Goal: Check status

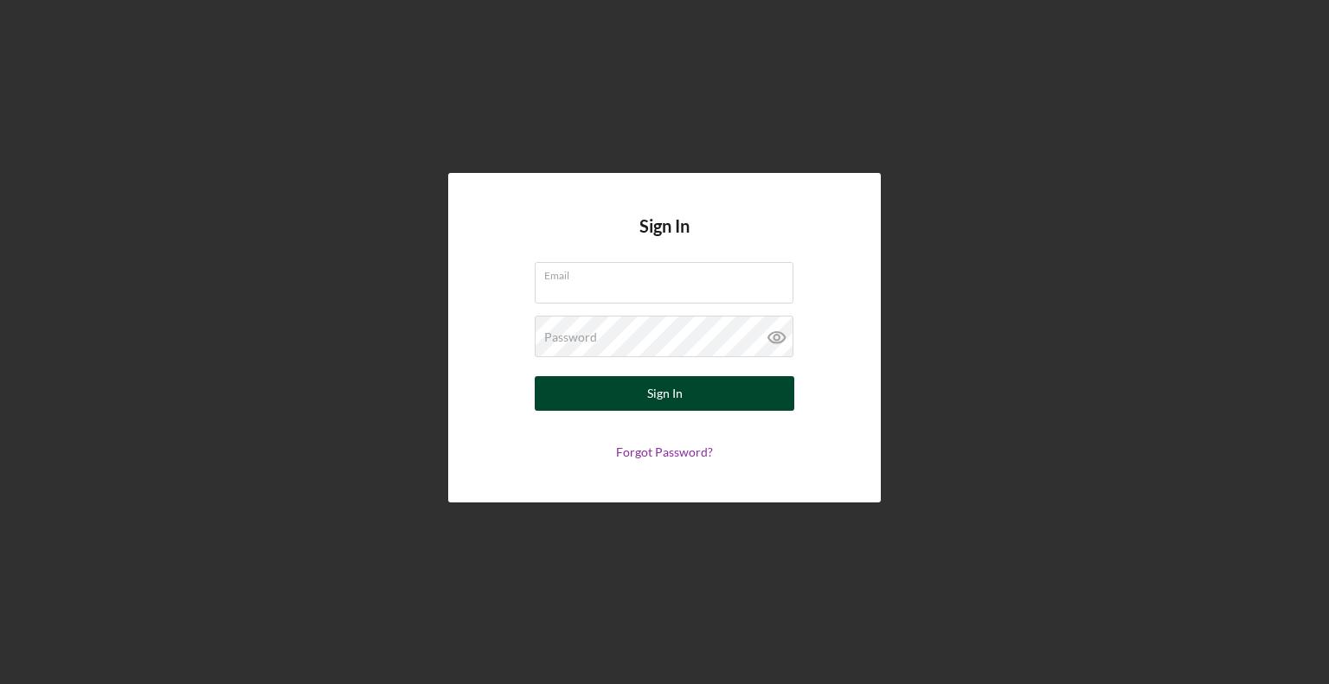
type input "[EMAIL_ADDRESS][DOMAIN_NAME]"
click at [555, 398] on button "Sign In" at bounding box center [665, 393] width 260 height 35
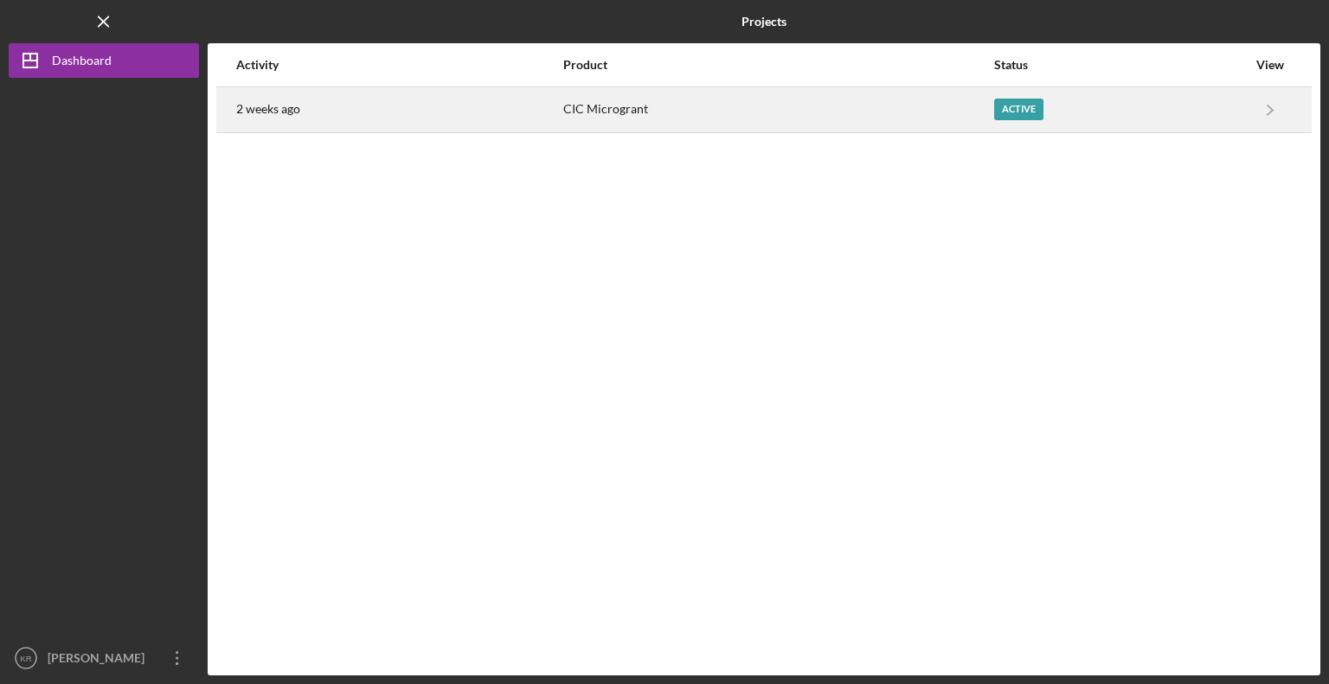
click at [1113, 112] on div "Active" at bounding box center [1120, 109] width 253 height 43
